Goal: Use online tool/utility: Use online tool/utility

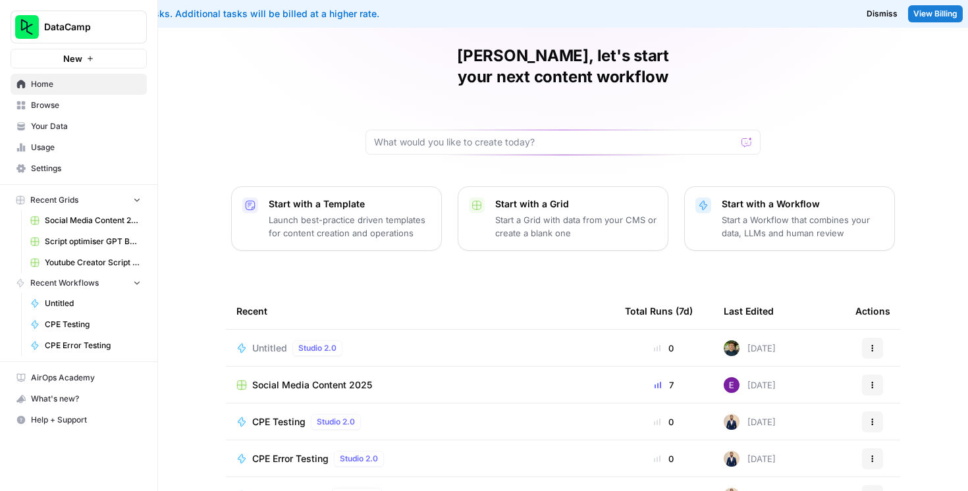
scroll to position [47, 0]
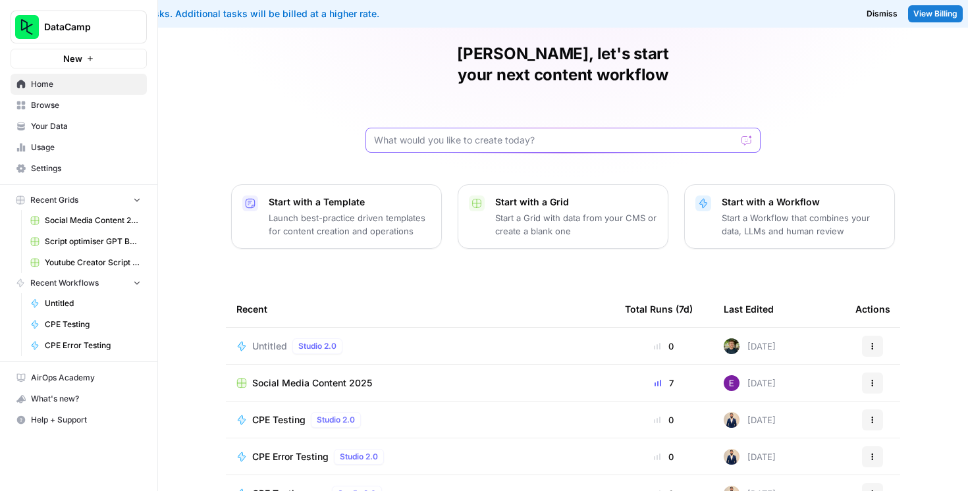
click at [426, 134] on input "text" at bounding box center [555, 140] width 362 height 13
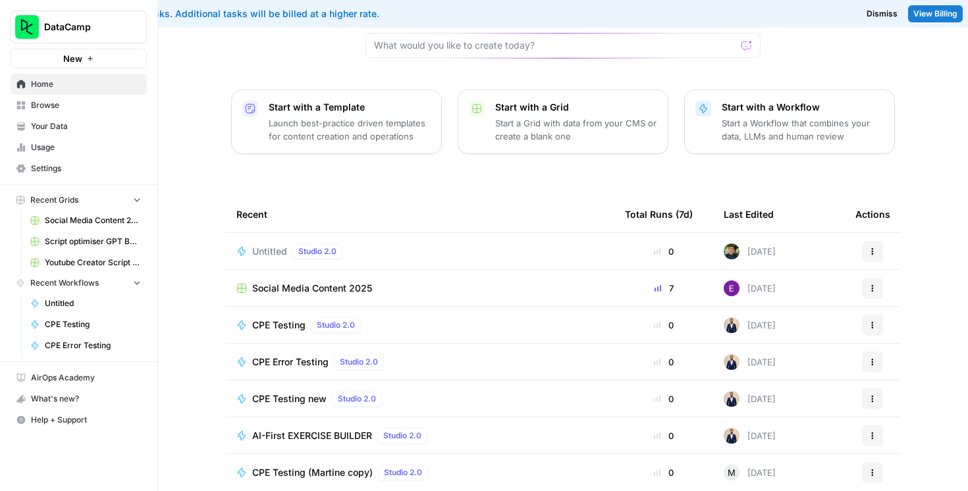
click at [66, 122] on span "Your Data" at bounding box center [86, 127] width 110 height 12
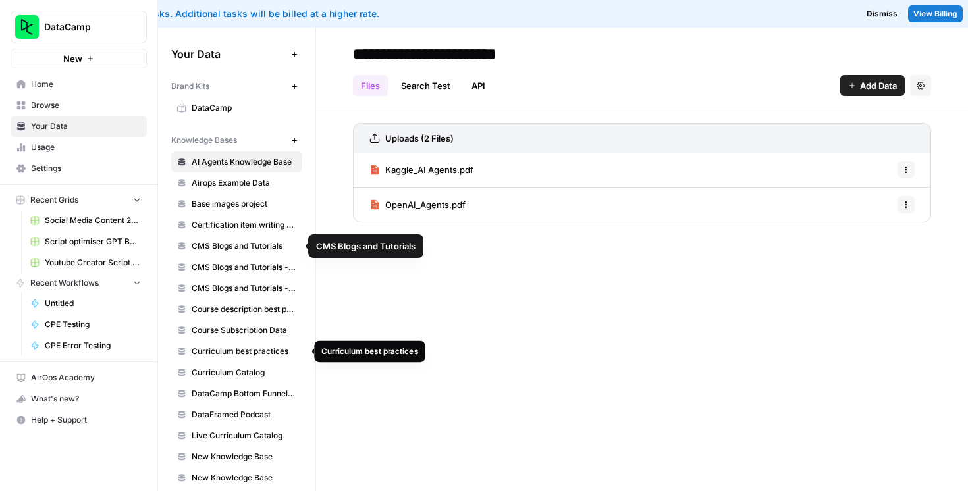
scroll to position [34, 0]
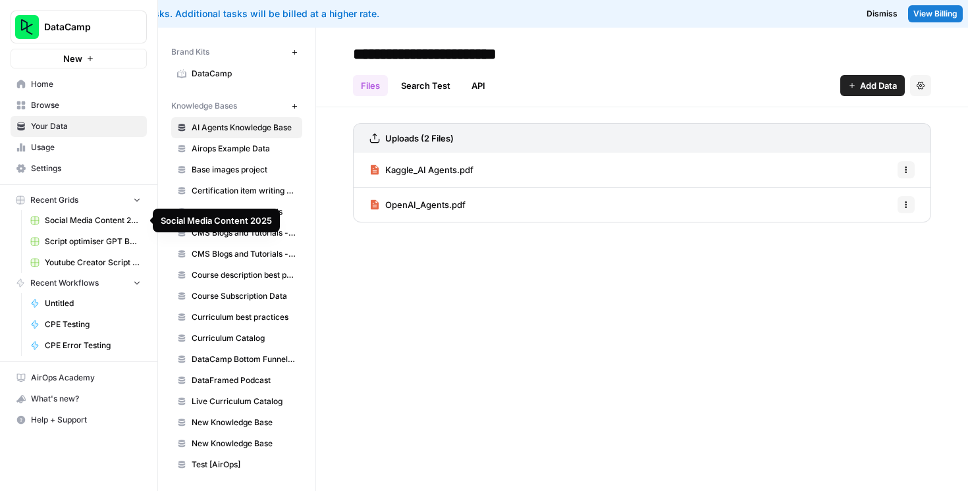
click at [84, 221] on span "Social Media Content 2025" at bounding box center [93, 221] width 96 height 12
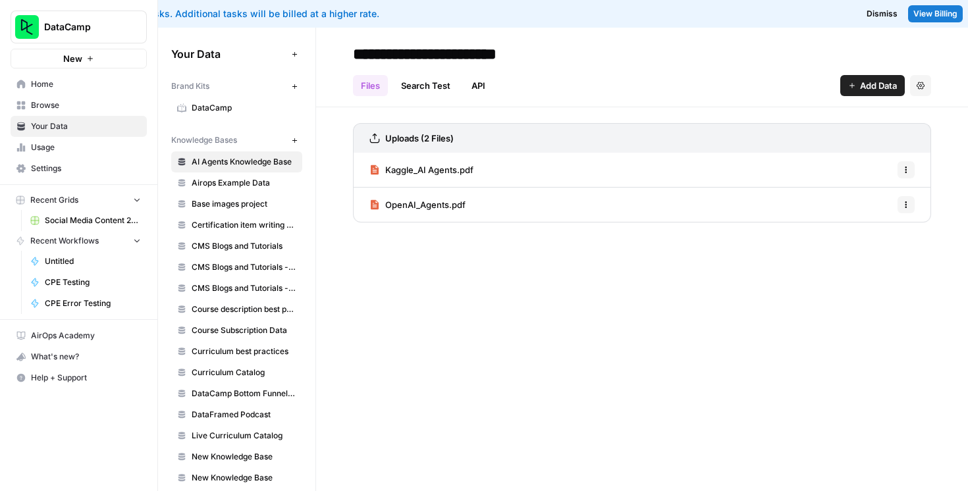
click at [92, 98] on link "Browse" at bounding box center [79, 105] width 136 height 21
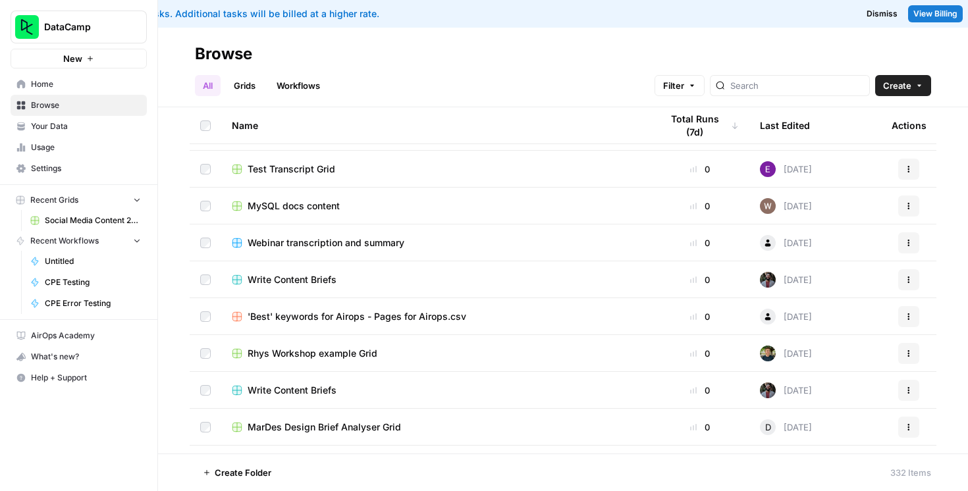
scroll to position [691, 0]
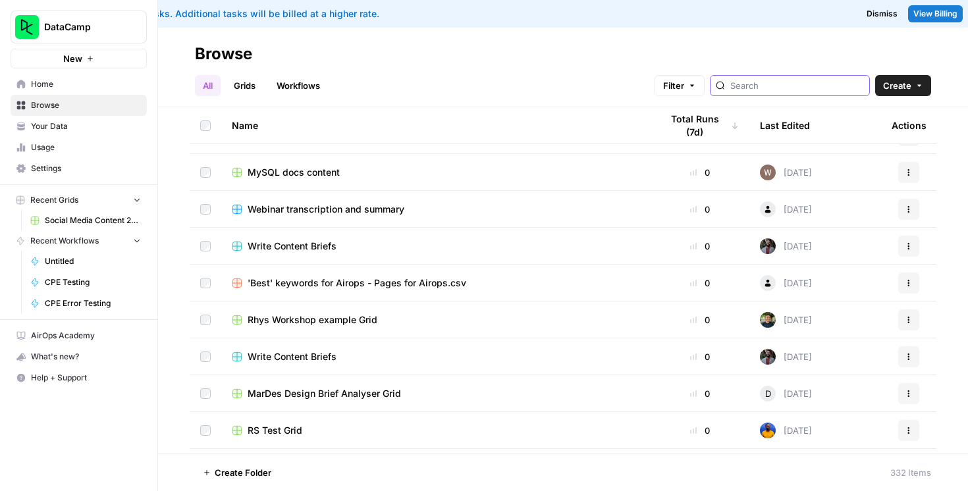
click at [786, 88] on input "search" at bounding box center [797, 85] width 134 height 13
type input "outline"
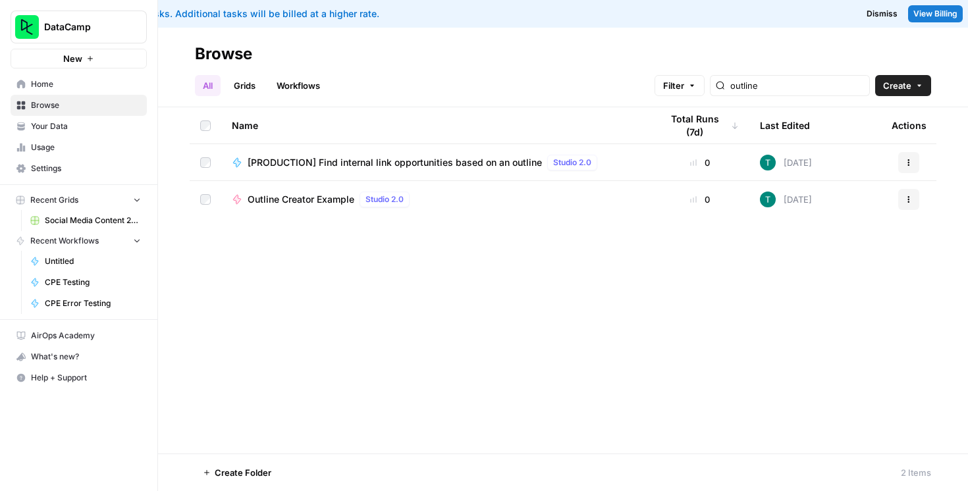
click at [70, 104] on span "Browse" at bounding box center [86, 105] width 110 height 12
click at [40, 107] on span "Browse" at bounding box center [86, 105] width 110 height 12
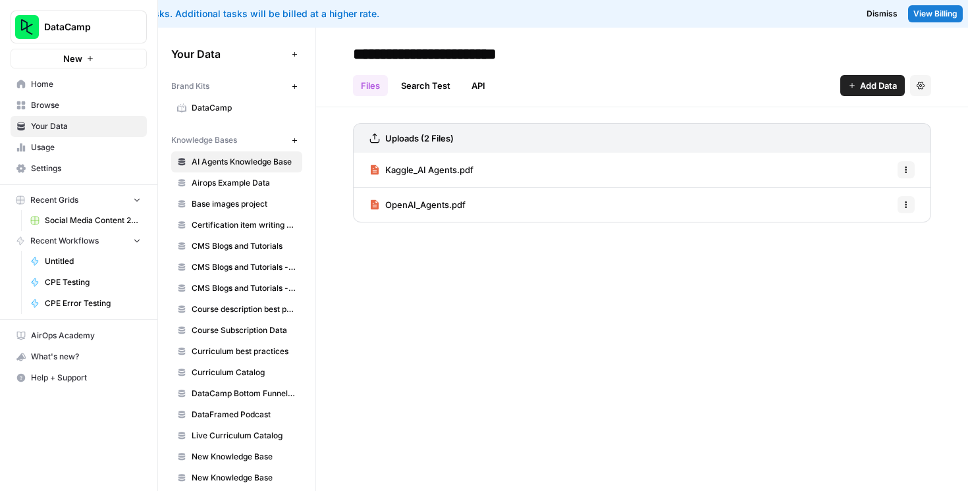
click at [68, 106] on span "Browse" at bounding box center [86, 105] width 110 height 12
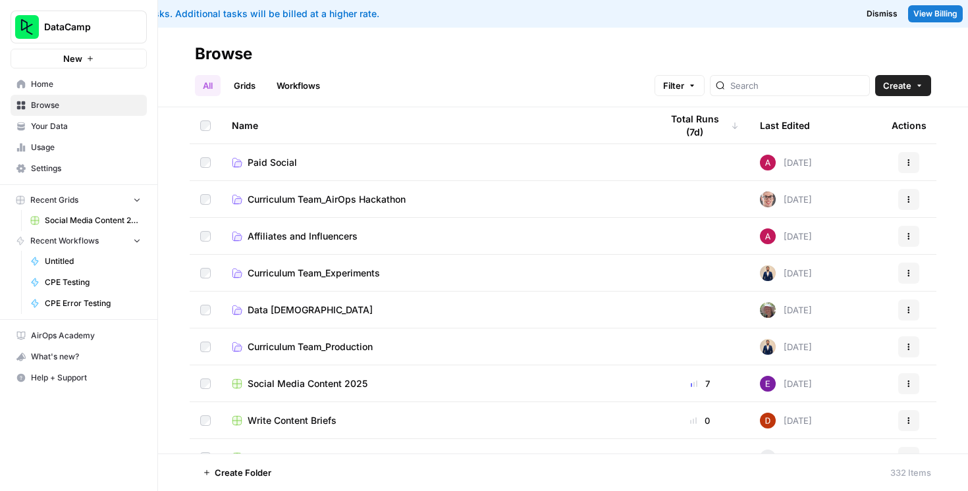
click at [308, 202] on span "Curriculum Team_AirOps Hackathon" at bounding box center [327, 199] width 158 height 13
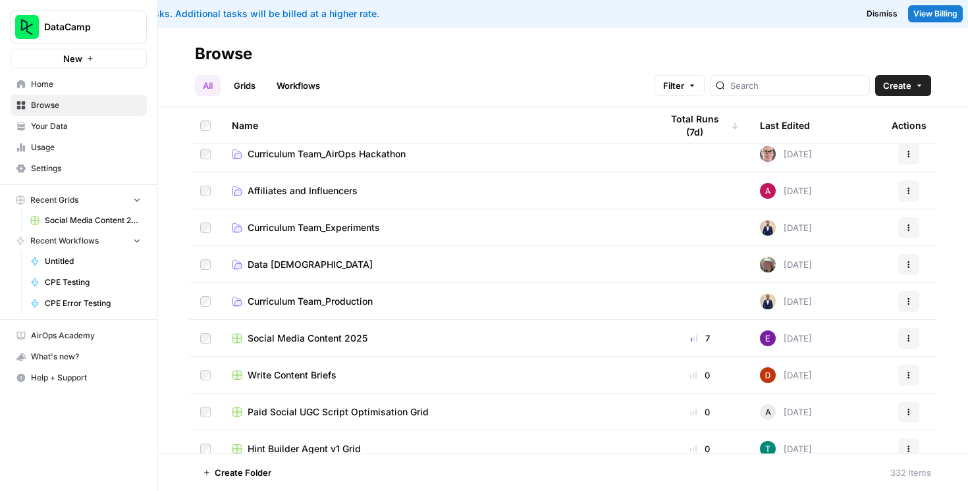
scroll to position [47, 0]
click at [301, 304] on span "Curriculum Team_Production" at bounding box center [310, 300] width 125 height 13
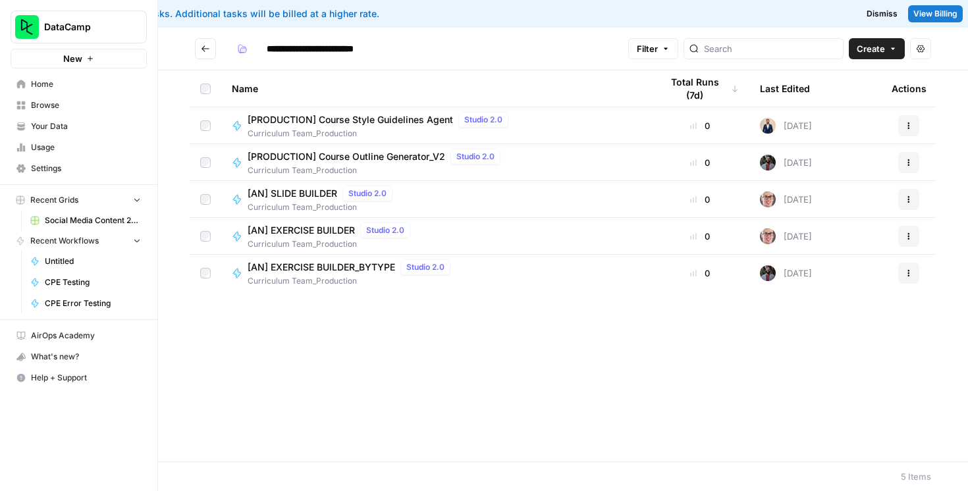
click at [406, 156] on span "[PRODUCTION] Course Outline Generator_V2" at bounding box center [347, 156] width 198 height 13
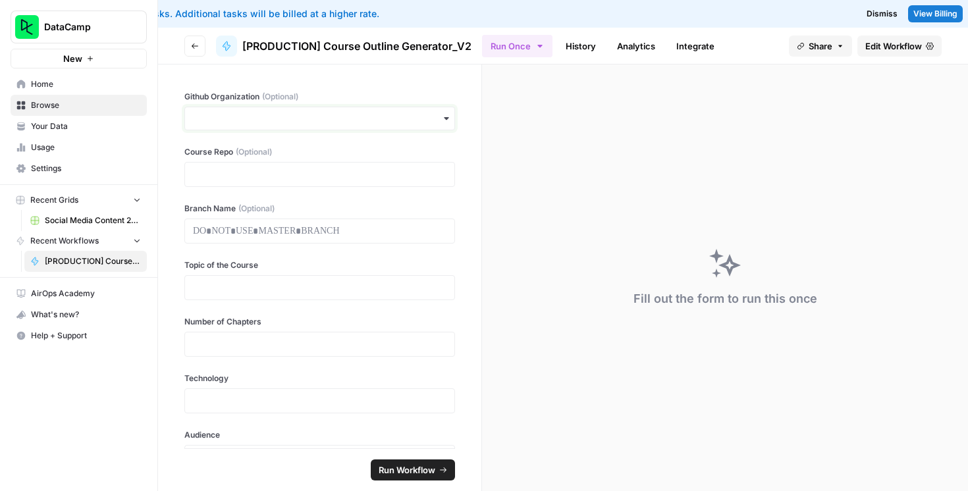
click at [344, 117] on input "Github Organization (Optional)" at bounding box center [320, 118] width 254 height 13
click at [394, 82] on div "Github Organization (Optional) Course Repo (Optional) Branch Name (Optional) To…" at bounding box center [319, 257] width 323 height 384
click at [396, 113] on input "Github Organization (Optional)" at bounding box center [320, 118] width 254 height 13
click at [421, 97] on label "Github Organization (Optional)" at bounding box center [319, 97] width 271 height 12
click at [421, 112] on input "Github Organization (Optional)" at bounding box center [320, 118] width 254 height 13
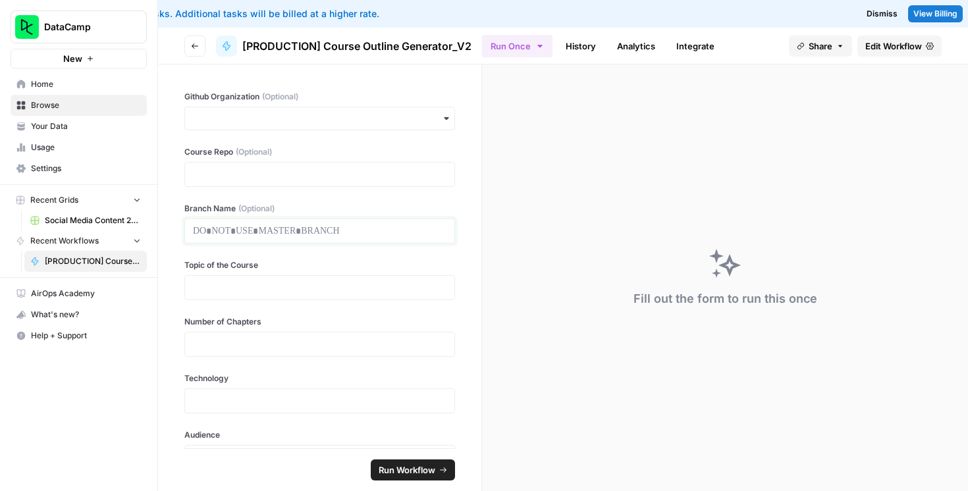
click at [374, 229] on p at bounding box center [320, 231] width 254 height 13
click at [371, 294] on div at bounding box center [319, 287] width 271 height 25
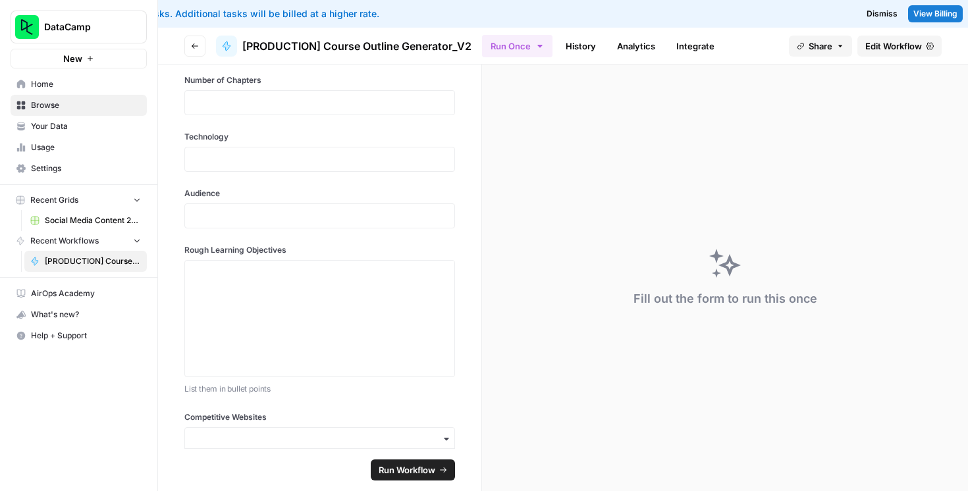
scroll to position [335, 0]
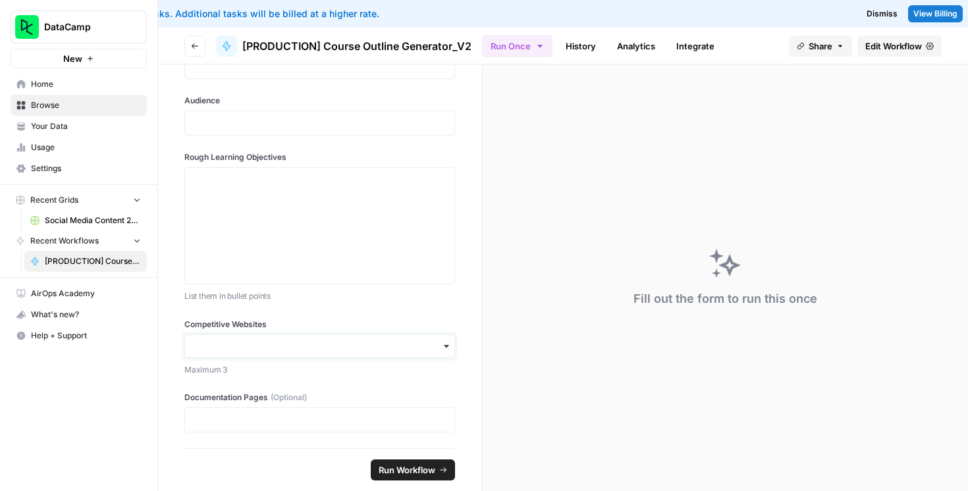
click at [323, 346] on input "Competitive Websites" at bounding box center [320, 346] width 254 height 13
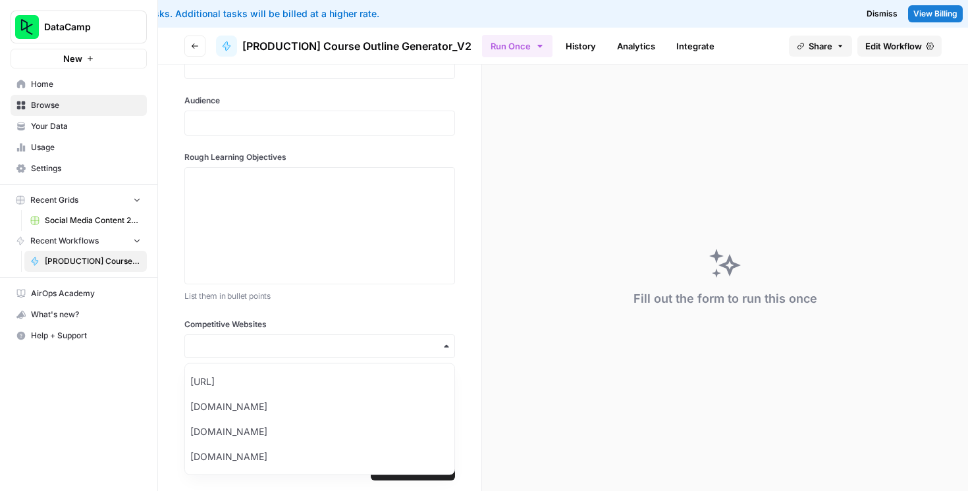
click at [444, 302] on div "Github Organization (Optional) Course Repo (Optional) Branch Name (Optional) To…" at bounding box center [319, 257] width 323 height 384
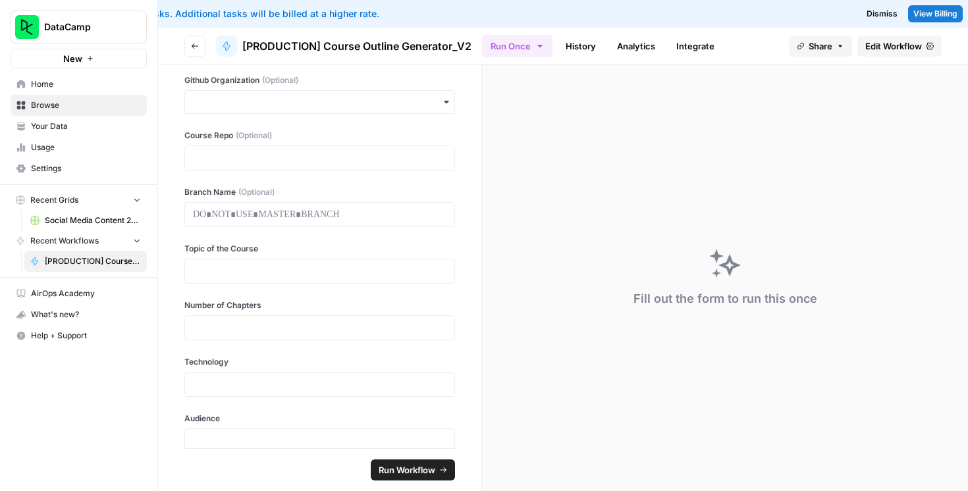
scroll to position [0, 0]
